Goal: Information Seeking & Learning: Learn about a topic

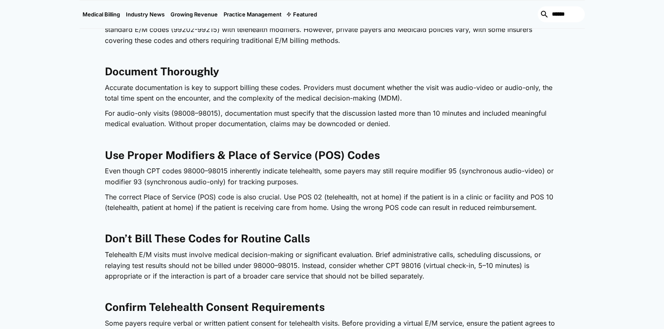
scroll to position [1010, 0]
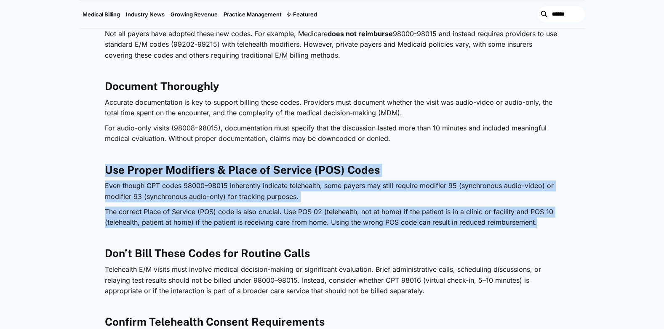
drag, startPoint x: 106, startPoint y: 169, endPoint x: 541, endPoint y: 224, distance: 438.2
click at [541, 224] on div "Telehealth is now a permanent part of healthcare, and CPT codes are evolving to…" at bounding box center [332, 293] width 455 height 1772
copy div "Use Proper Modifiers & Place of Service (POS) Codes Even though CPT codes 98000…"
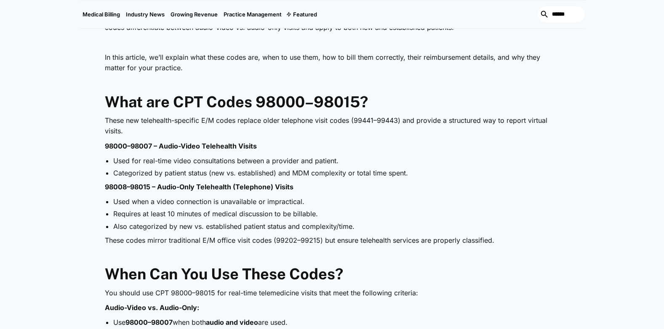
scroll to position [421, 0]
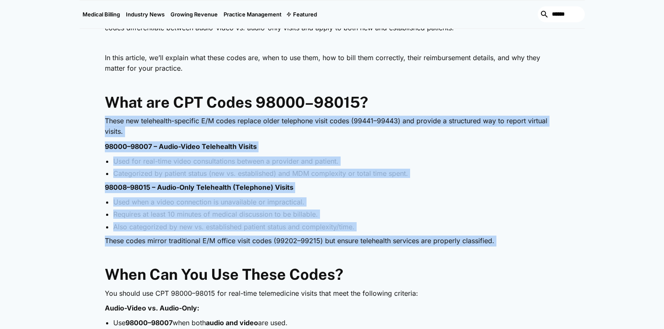
drag, startPoint x: 106, startPoint y: 121, endPoint x: 489, endPoint y: 247, distance: 402.9
copy div "These new telehealth-specific E/M codes replace older telephone visit codes (99…"
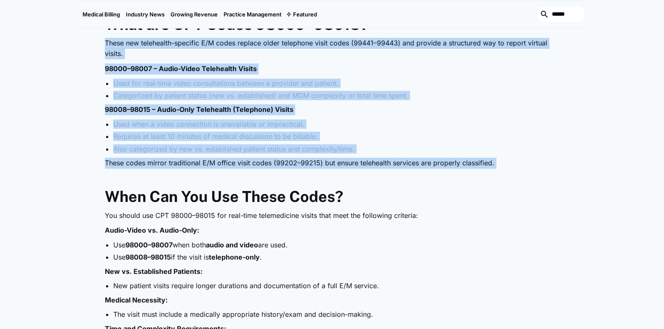
scroll to position [547, 0]
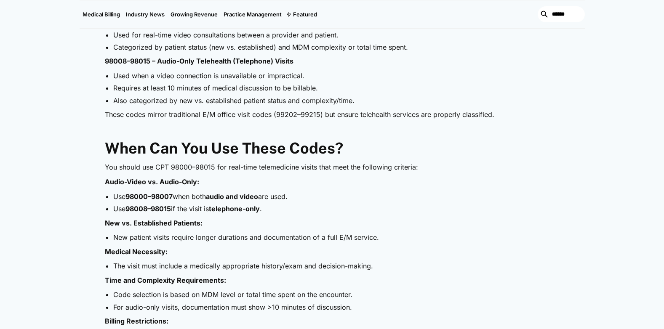
click at [110, 144] on strong "When Can You Use These Codes?" at bounding box center [224, 148] width 238 height 18
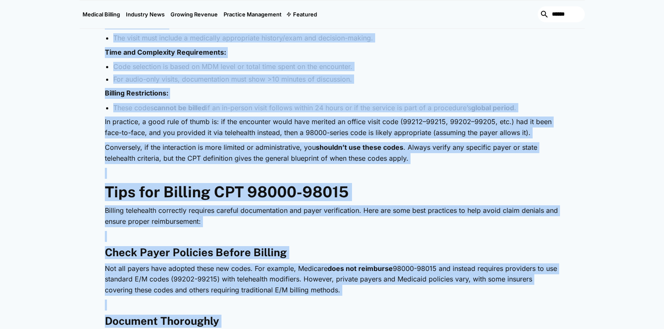
scroll to position [801, 0]
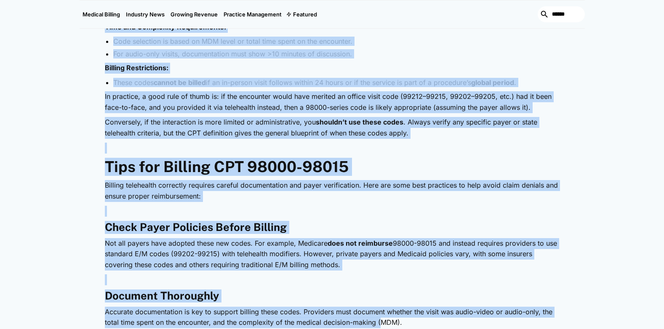
drag, startPoint x: 106, startPoint y: 147, endPoint x: 537, endPoint y: 107, distance: 432.4
drag, startPoint x: 537, startPoint y: 107, endPoint x: 514, endPoint y: 105, distance: 22.5
copy div "Lore Ips Dol Sit Ametc Adipi? Eli seddoe tem INC 40096–75590 utl etdo-magn aliq…"
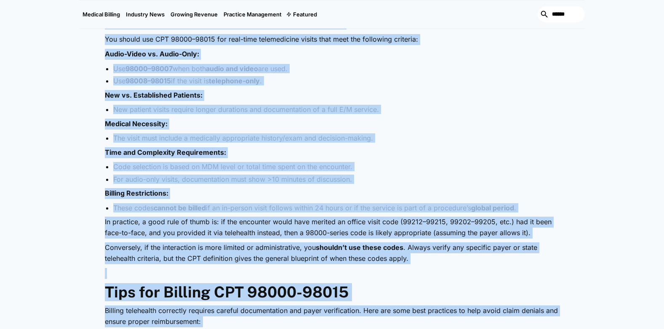
scroll to position [674, 0]
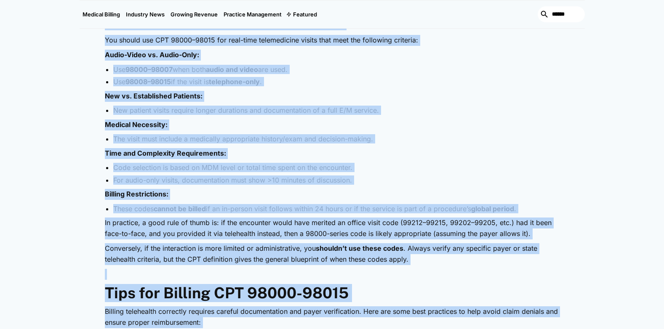
click at [426, 112] on li "New patient visits require longer durations and documentation of a full E/M ser…" at bounding box center [336, 110] width 446 height 9
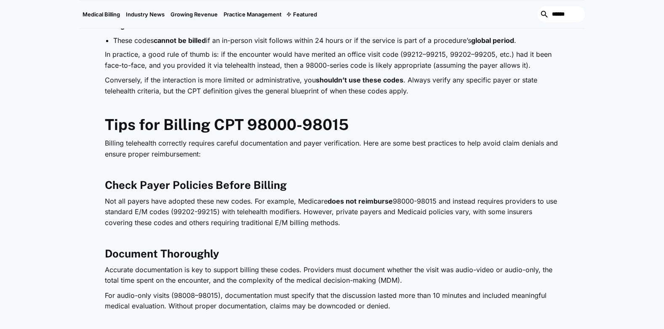
scroll to position [885, 0]
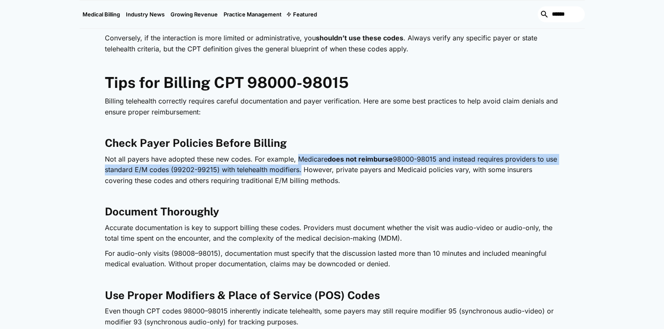
drag, startPoint x: 297, startPoint y: 160, endPoint x: 298, endPoint y: 167, distance: 7.2
click at [298, 167] on p "Not all payers have adopted these new codes. For example, Medicare does not rei…" at bounding box center [332, 170] width 455 height 32
copy p "Medicare does not reimburse 98000-98015 and instead requires providers to use s…"
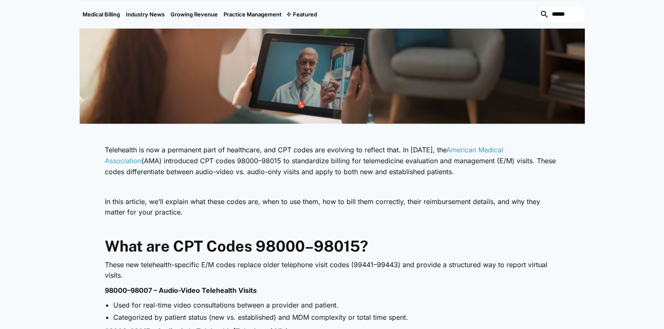
scroll to position [295, 0]
